Goal: Task Accomplishment & Management: Use online tool/utility

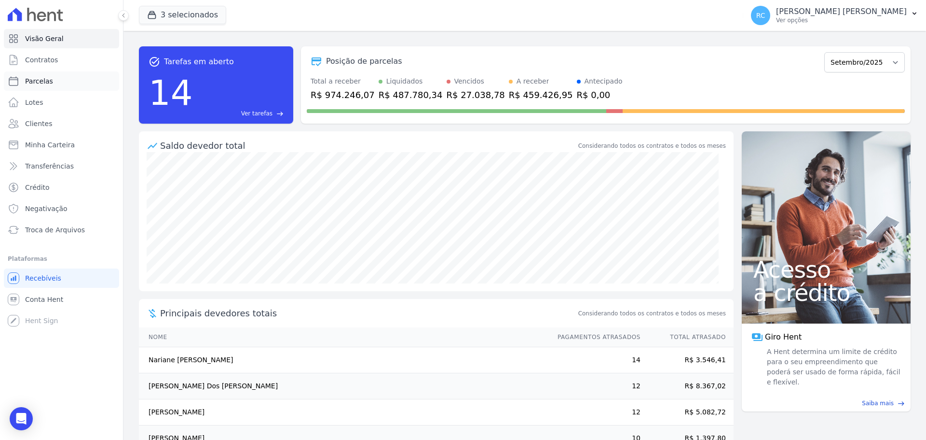
click at [71, 80] on link "Parcelas" at bounding box center [61, 80] width 115 height 19
select select
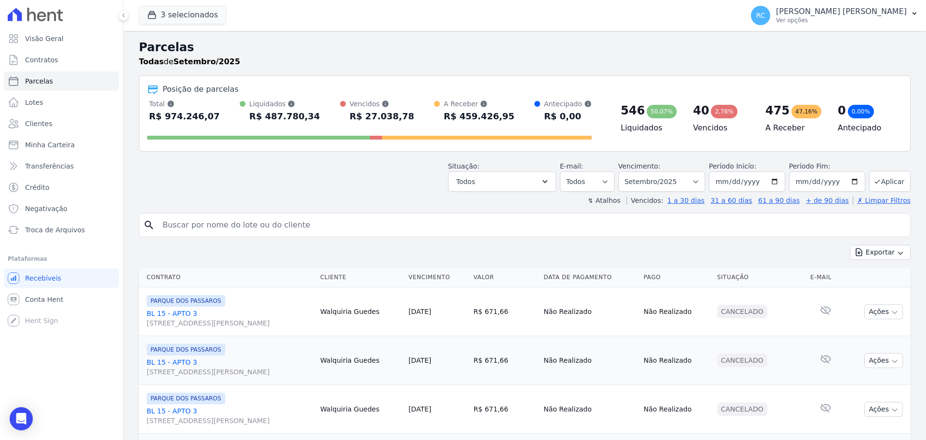
click at [296, 223] on input "search" at bounding box center [532, 224] width 750 height 19
type input "[PERSON_NAME]"
select select
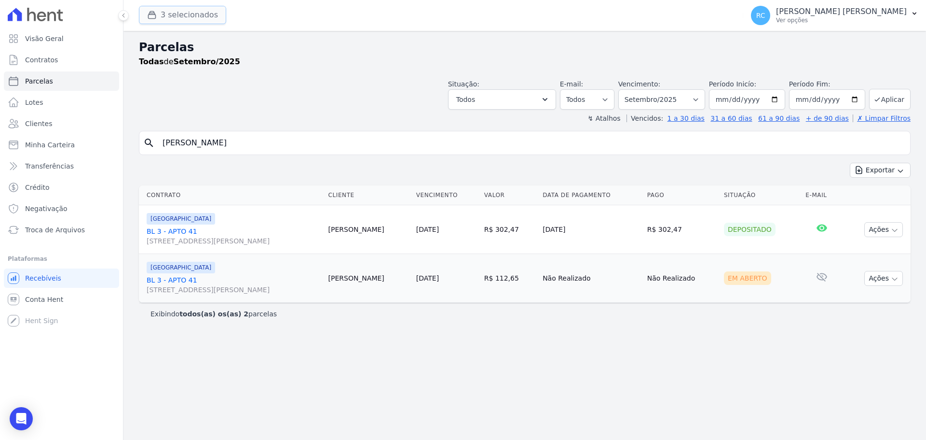
click at [157, 17] on div "button" at bounding box center [154, 15] width 14 height 10
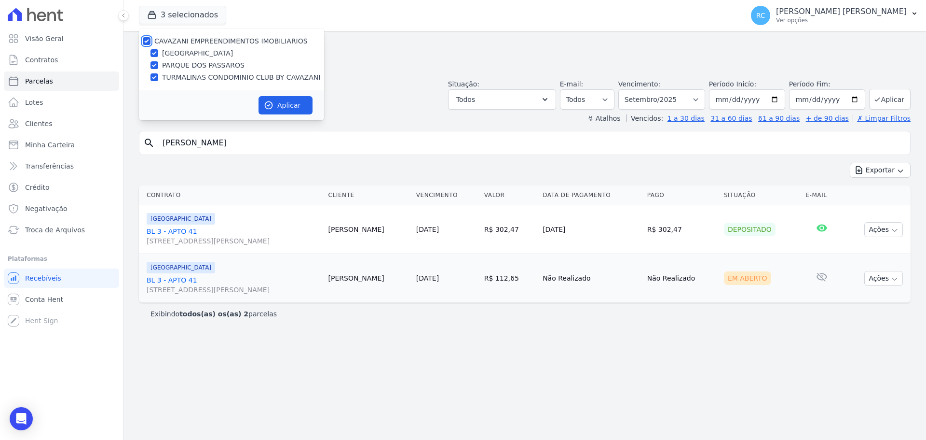
click at [148, 40] on input "CAVAZANI EMPREENDIMENTOS IMOBILIARIOS" at bounding box center [147, 41] width 8 height 8
checkbox input "false"
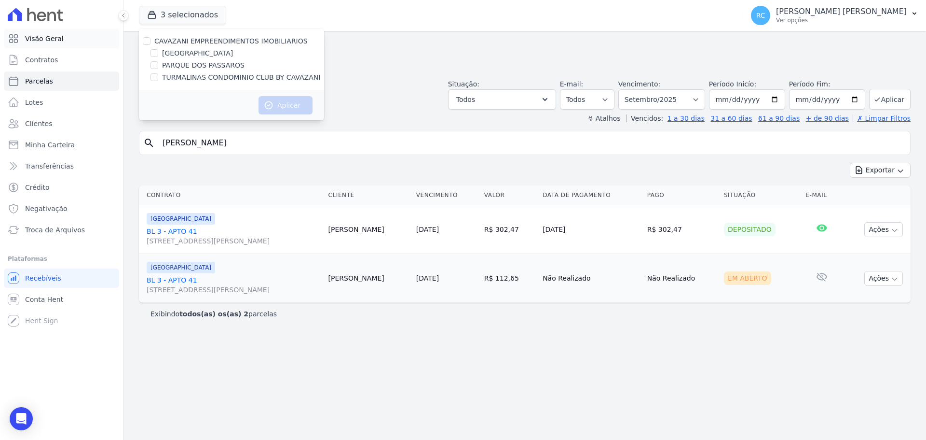
click at [36, 37] on span "Visão Geral" at bounding box center [44, 39] width 39 height 10
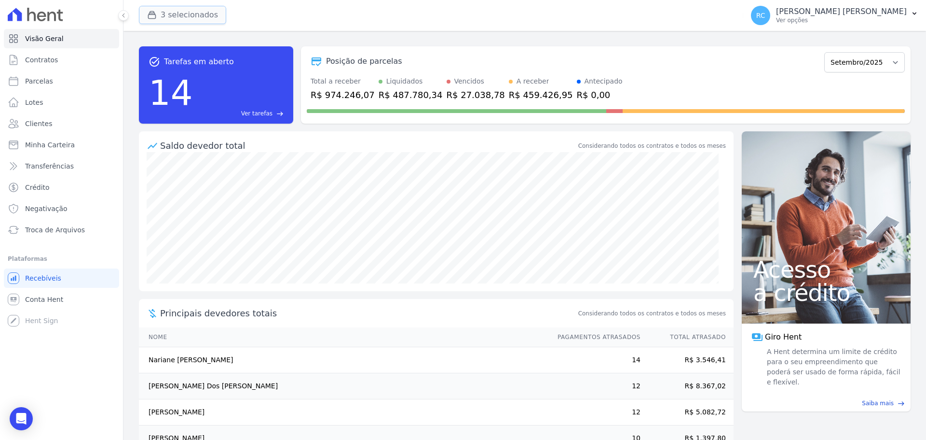
click at [141, 15] on button "3 selecionados" at bounding box center [182, 15] width 87 height 18
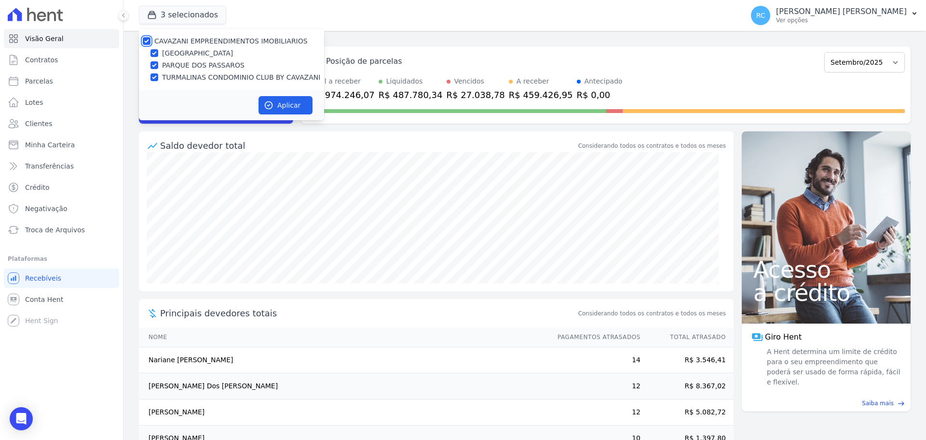
click at [144, 39] on input "CAVAZANI EMPREENDIMENTOS IMOBILIARIOS" at bounding box center [147, 41] width 8 height 8
checkbox input "false"
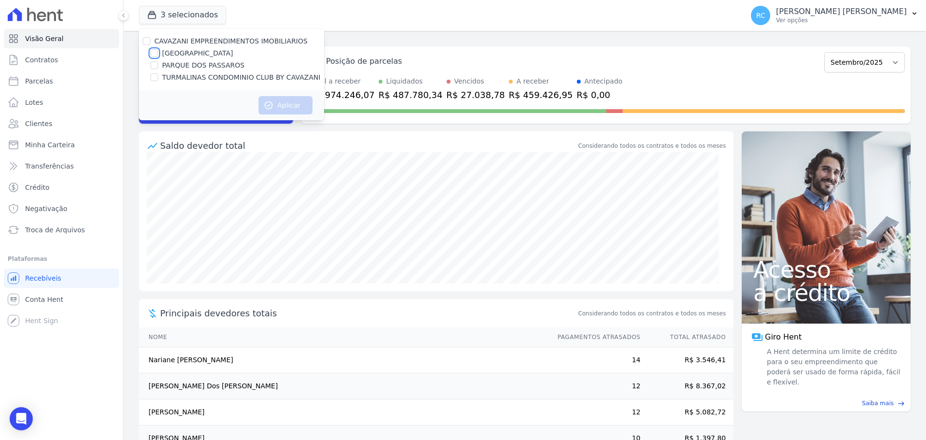
click at [156, 49] on input "[GEOGRAPHIC_DATA]" at bounding box center [155, 53] width 8 height 8
checkbox input "true"
click at [288, 99] on button "Aplicar" at bounding box center [286, 105] width 54 height 18
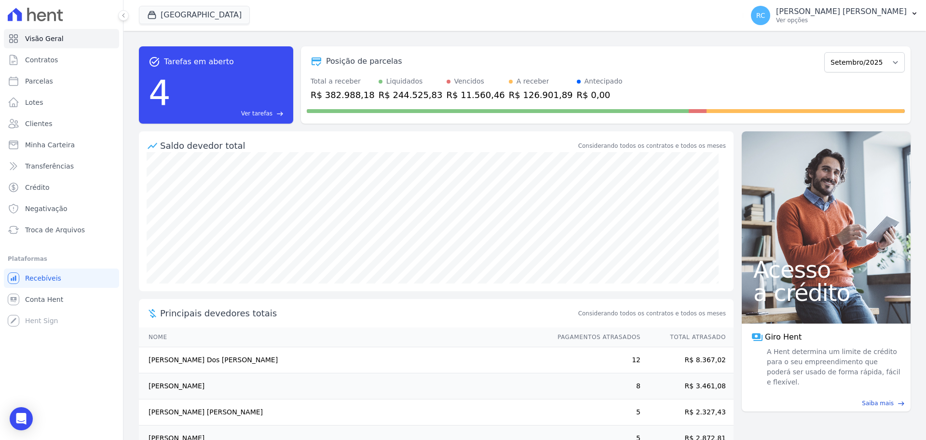
click at [264, 110] on span "Ver tarefas" at bounding box center [256, 113] width 31 height 9
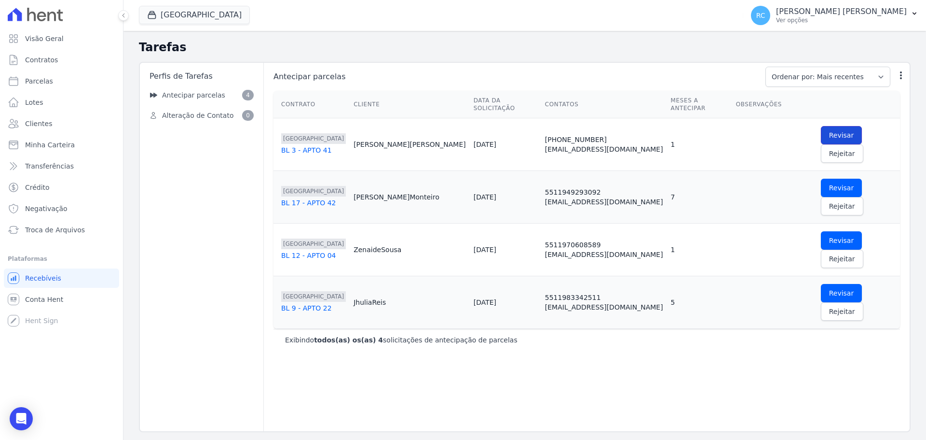
click at [829, 130] on span "Revisar" at bounding box center [841, 135] width 25 height 10
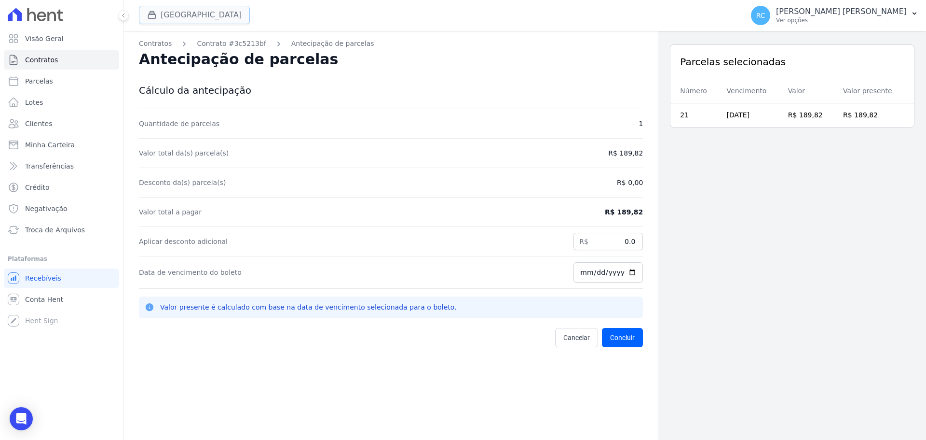
click at [163, 12] on button "[GEOGRAPHIC_DATA]" at bounding box center [194, 15] width 111 height 18
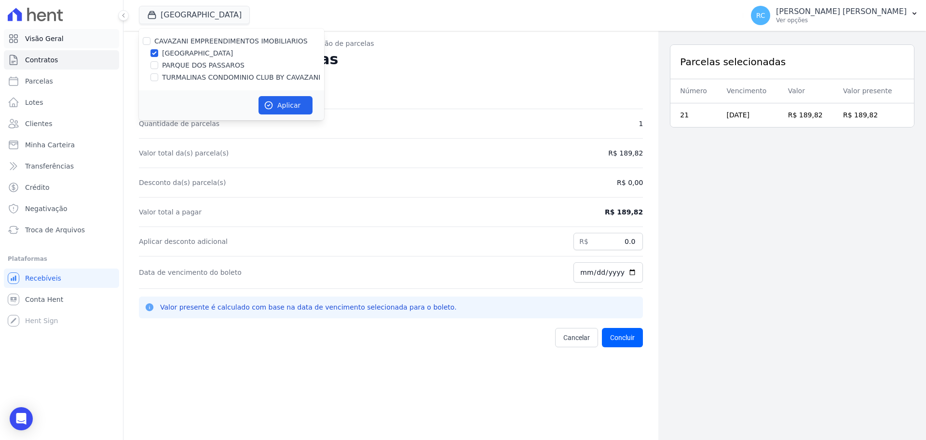
click at [28, 38] on span "Visão Geral" at bounding box center [44, 39] width 39 height 10
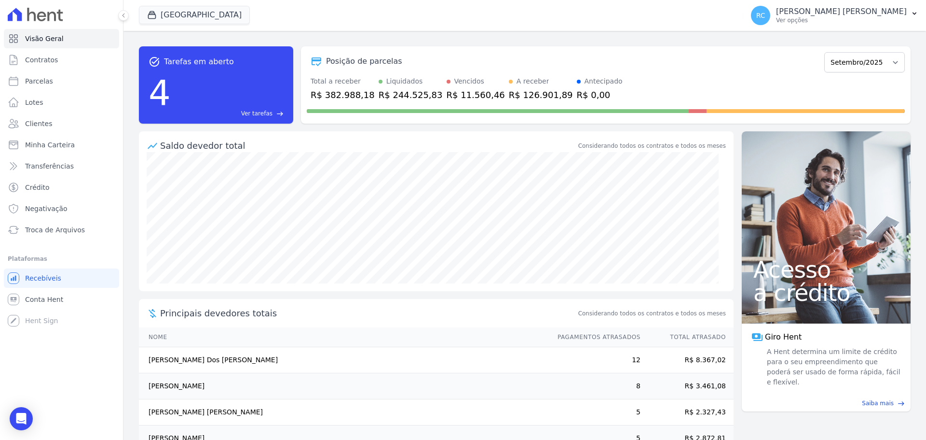
click at [262, 110] on span "Ver tarefas" at bounding box center [256, 113] width 31 height 9
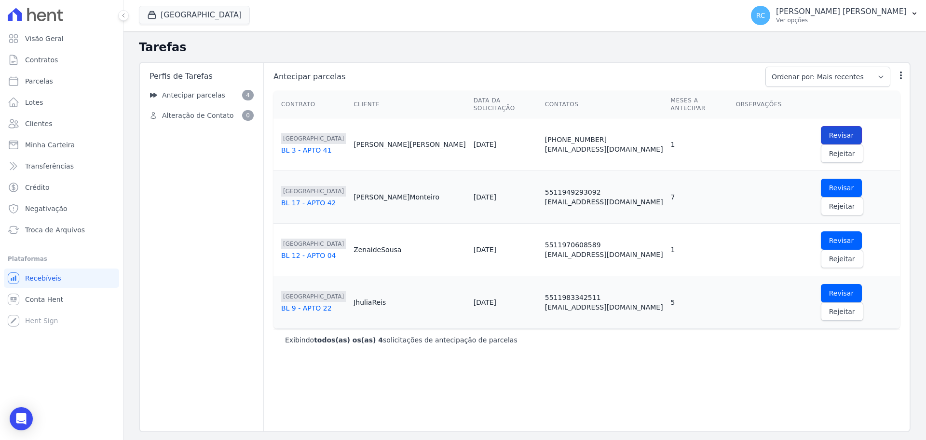
click at [821, 126] on link "Revisar" at bounding box center [841, 135] width 41 height 18
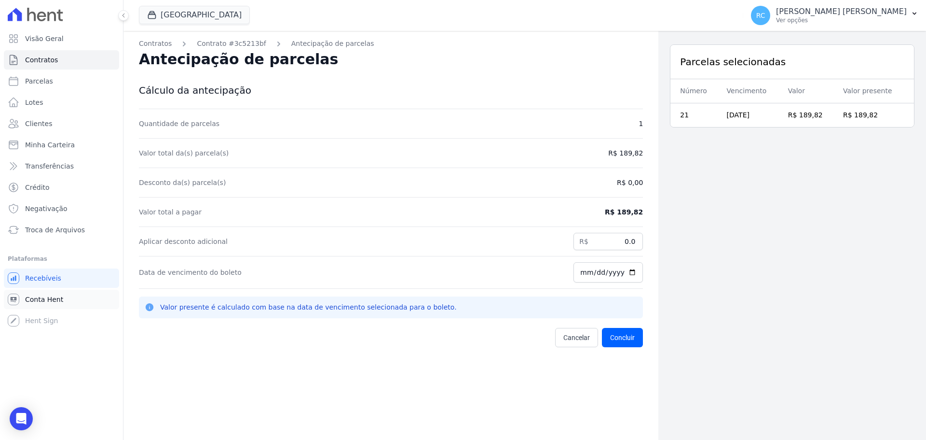
click at [47, 296] on span "Conta Hent" at bounding box center [44, 299] width 38 height 10
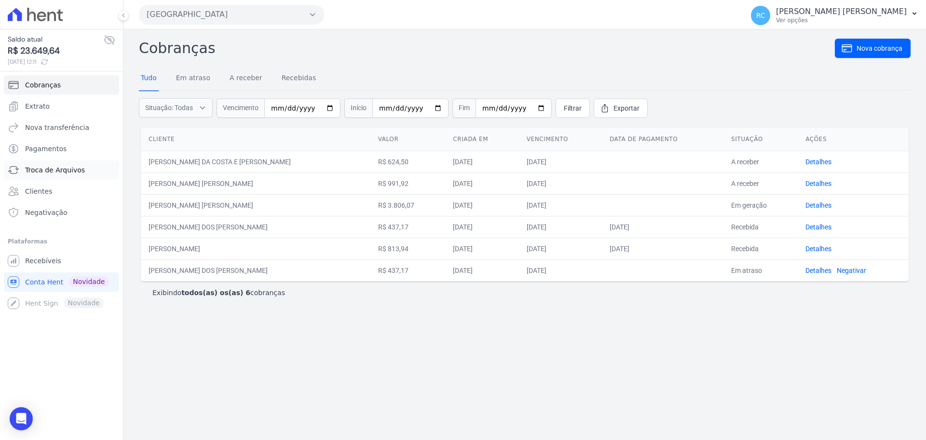
click at [52, 170] on span "Troca de Arquivos" at bounding box center [55, 170] width 60 height 10
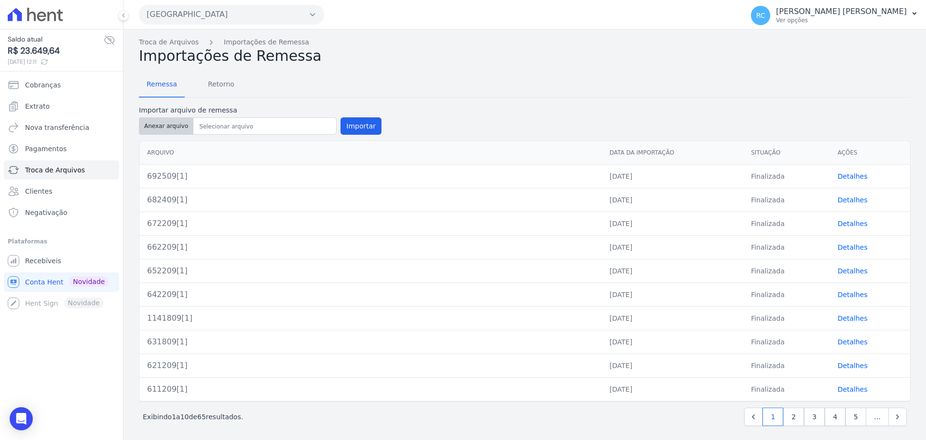
click at [170, 132] on button "Anexar arquivo" at bounding box center [166, 125] width 55 height 17
type input "703009"
click at [359, 123] on button "Importar" at bounding box center [361, 125] width 41 height 17
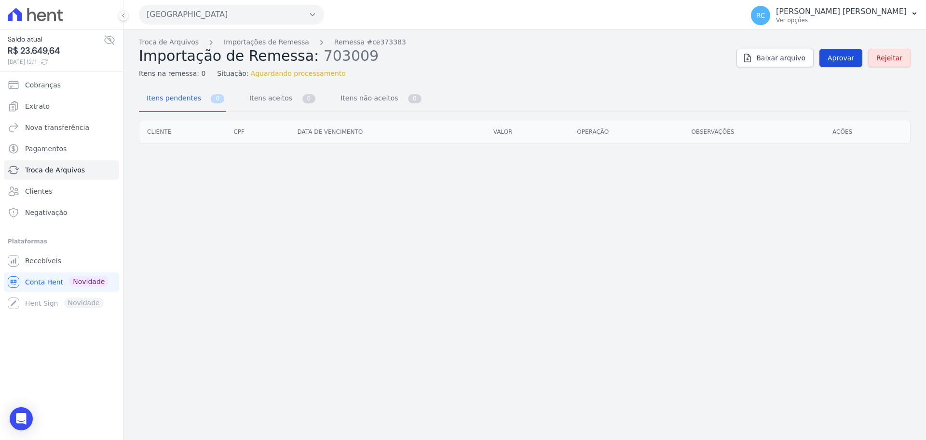
click at [839, 62] on link "Aprovar" at bounding box center [841, 58] width 43 height 18
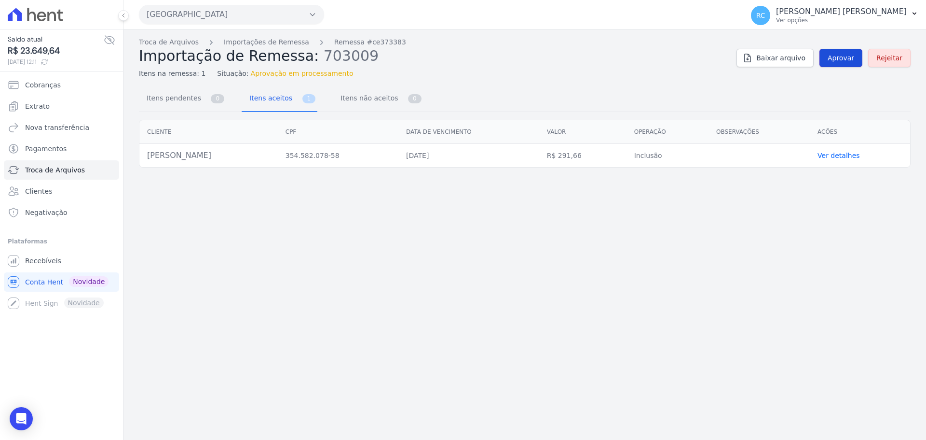
click at [845, 57] on span "Aprovar" at bounding box center [841, 58] width 27 height 10
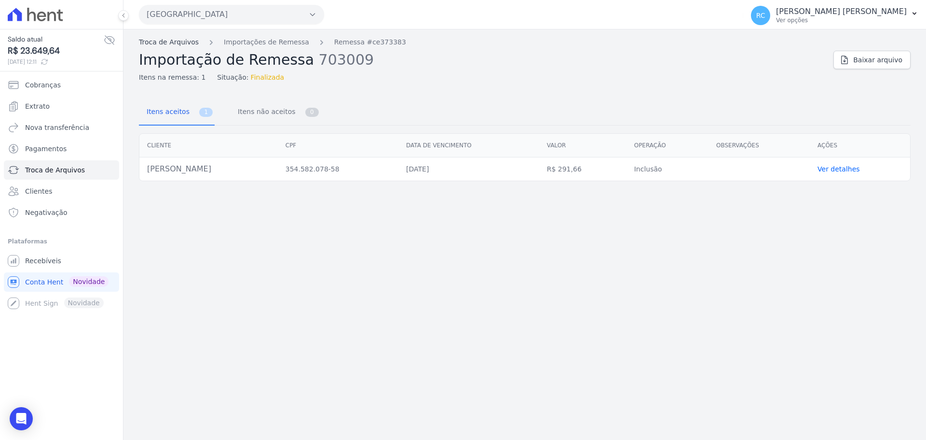
click at [166, 43] on link "Troca de Arquivos" at bounding box center [169, 42] width 60 height 10
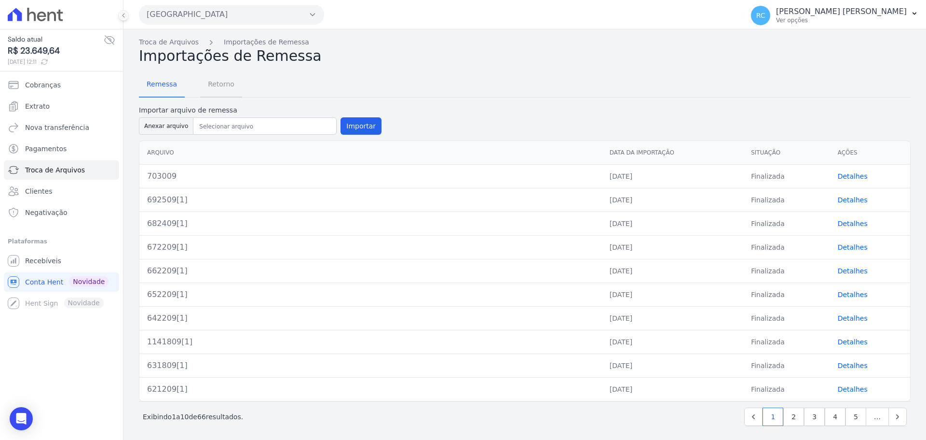
click at [231, 88] on span "Retorno" at bounding box center [221, 83] width 38 height 19
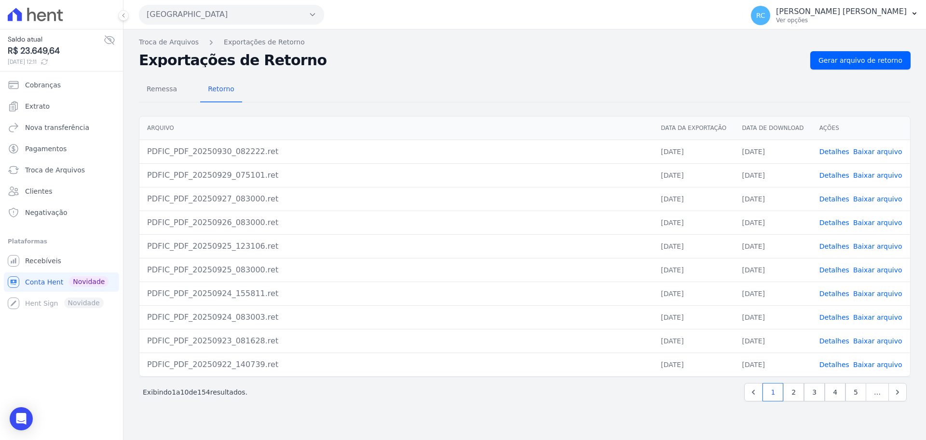
click at [866, 50] on div "Troca de Arquivos Exportações de Retorno Exportações de Retorno Gerar arquivo d…" at bounding box center [525, 234] width 803 height 410
click at [860, 58] on span "Gerar arquivo de retorno" at bounding box center [861, 60] width 84 height 10
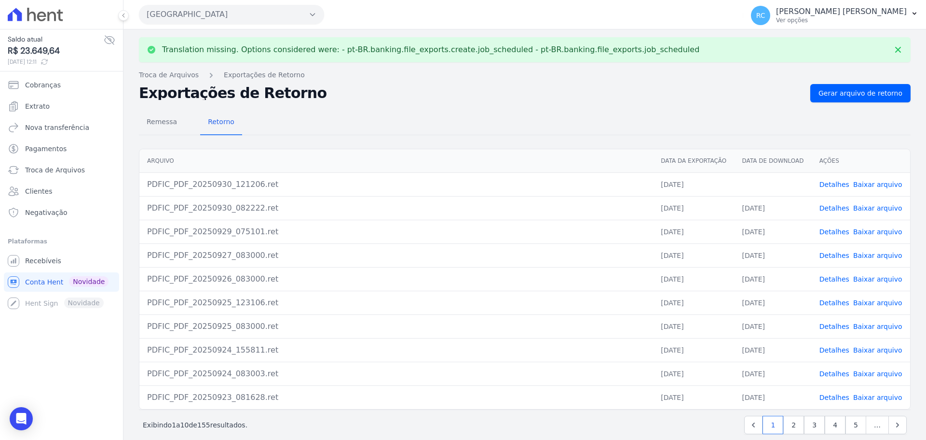
click at [873, 184] on link "Baixar arquivo" at bounding box center [877, 184] width 49 height 8
